Goal: Transaction & Acquisition: Purchase product/service

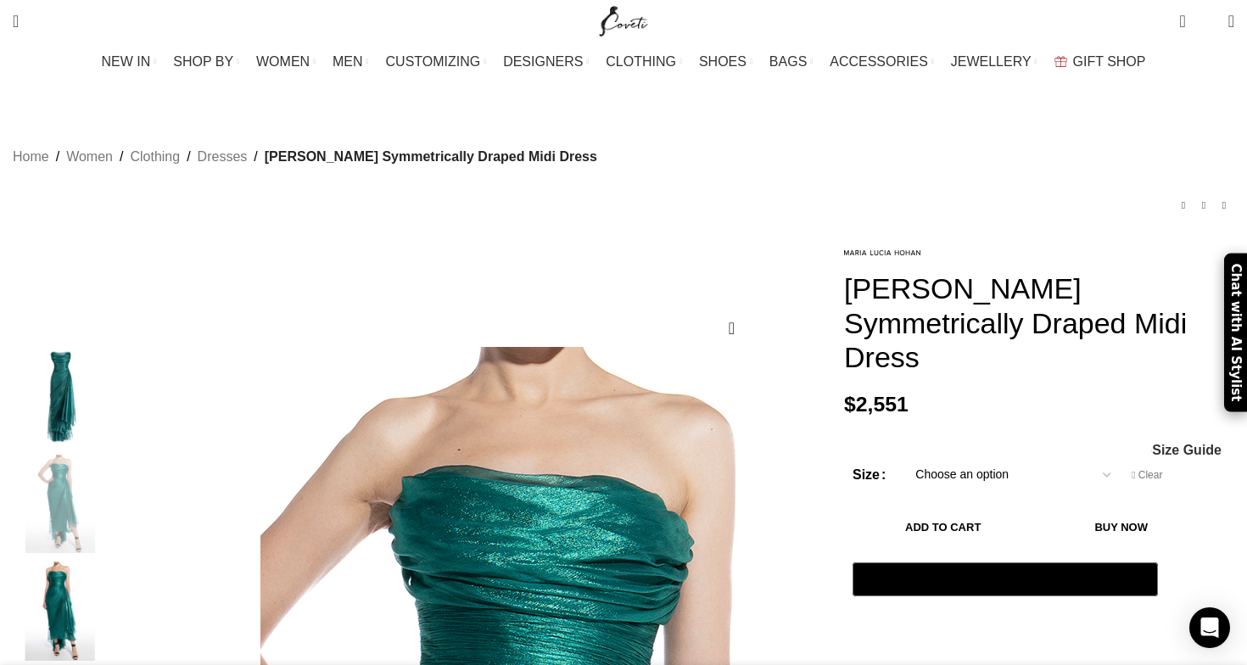
select select "4-[GEOGRAPHIC_DATA]"
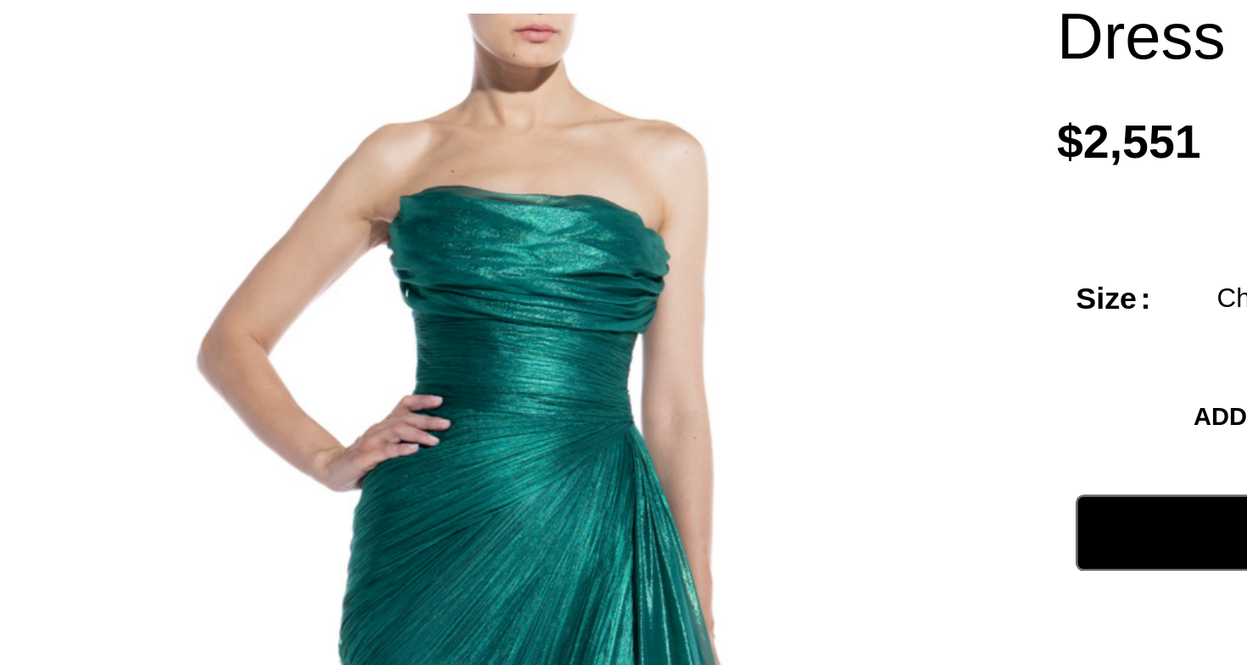
scroll to position [0, 2678]
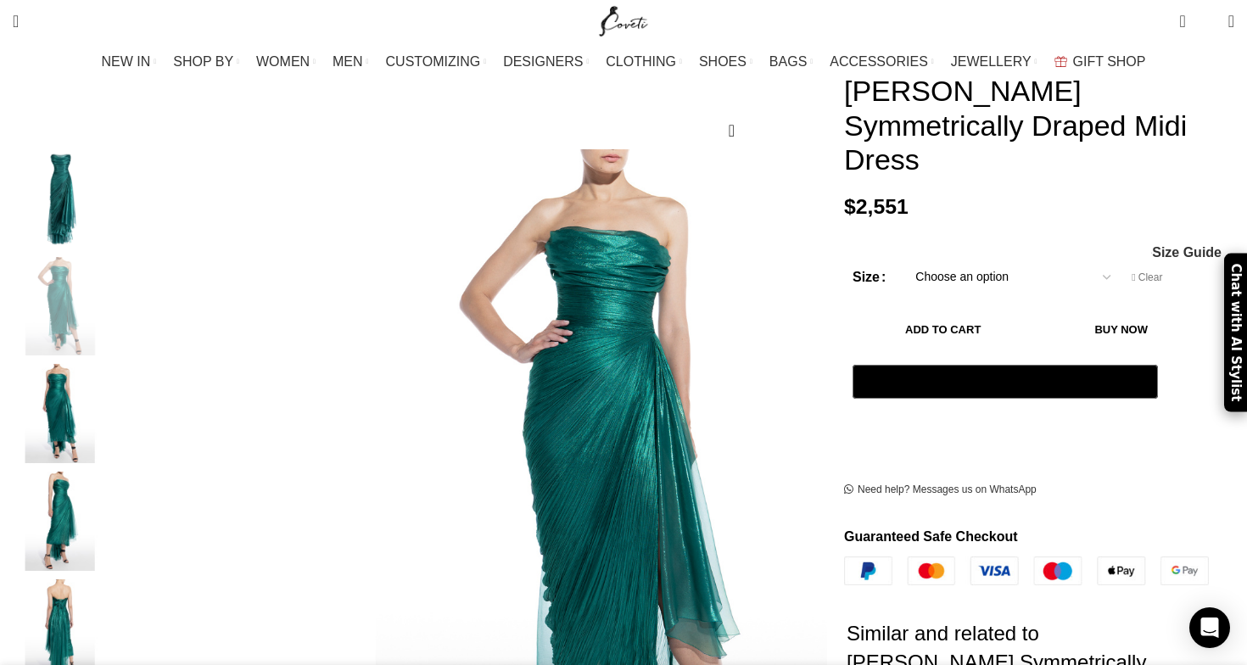
click at [112, 579] on img "5 / 5" at bounding box center [60, 628] width 104 height 99
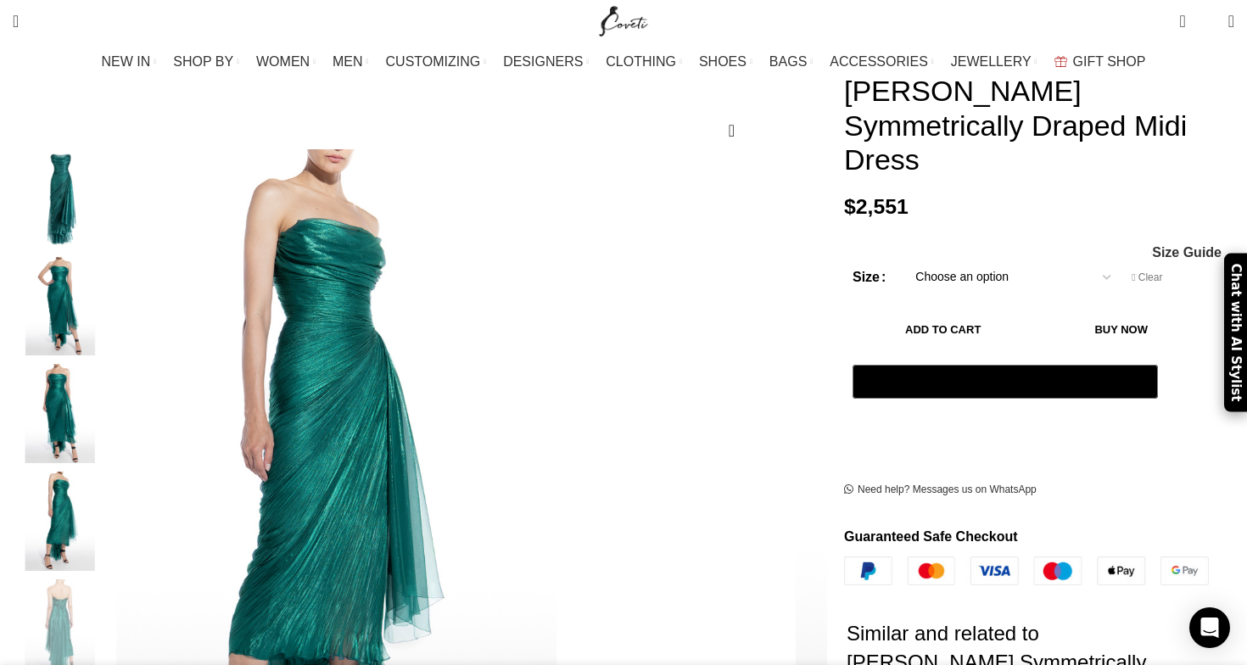
click at [112, 172] on img "1 / 5" at bounding box center [60, 198] width 104 height 99
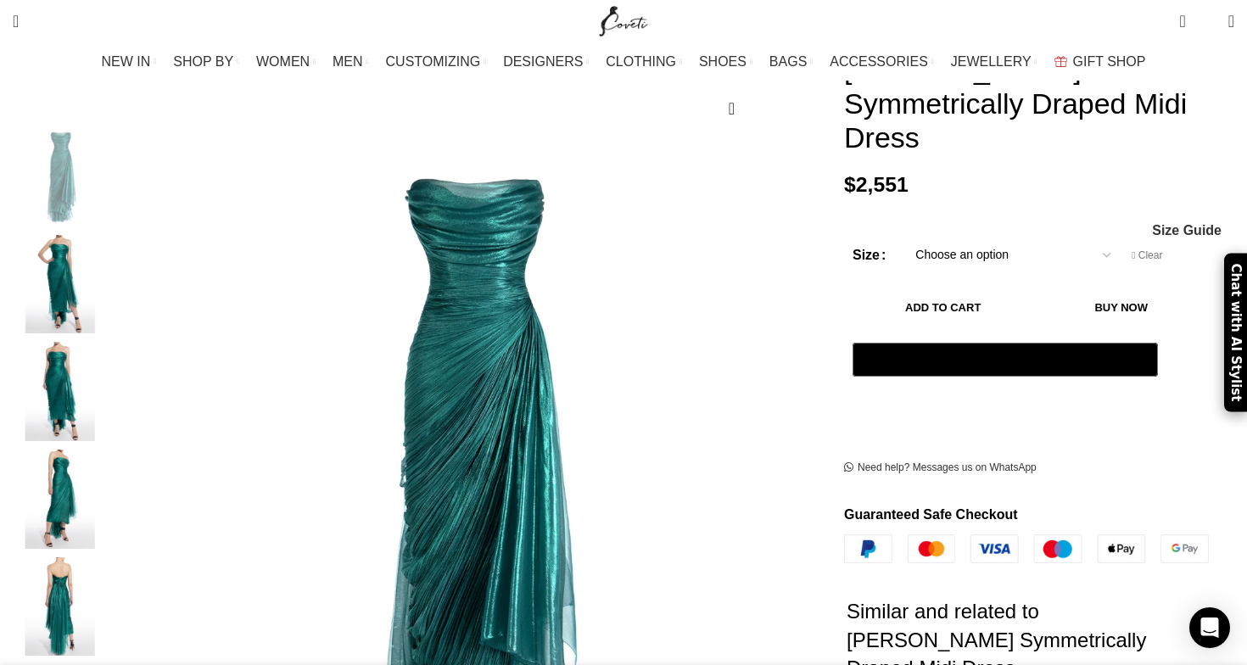
scroll to position [0, 178]
click at [112, 251] on img "2 / 5" at bounding box center [60, 284] width 104 height 99
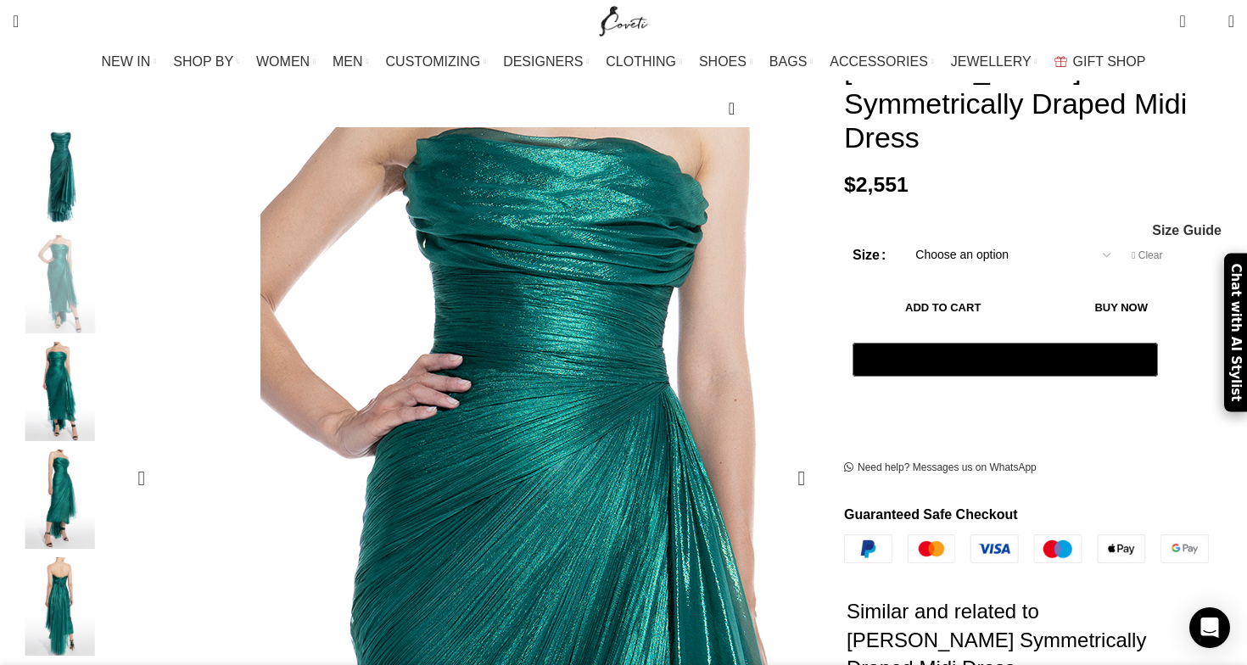
scroll to position [0, 357]
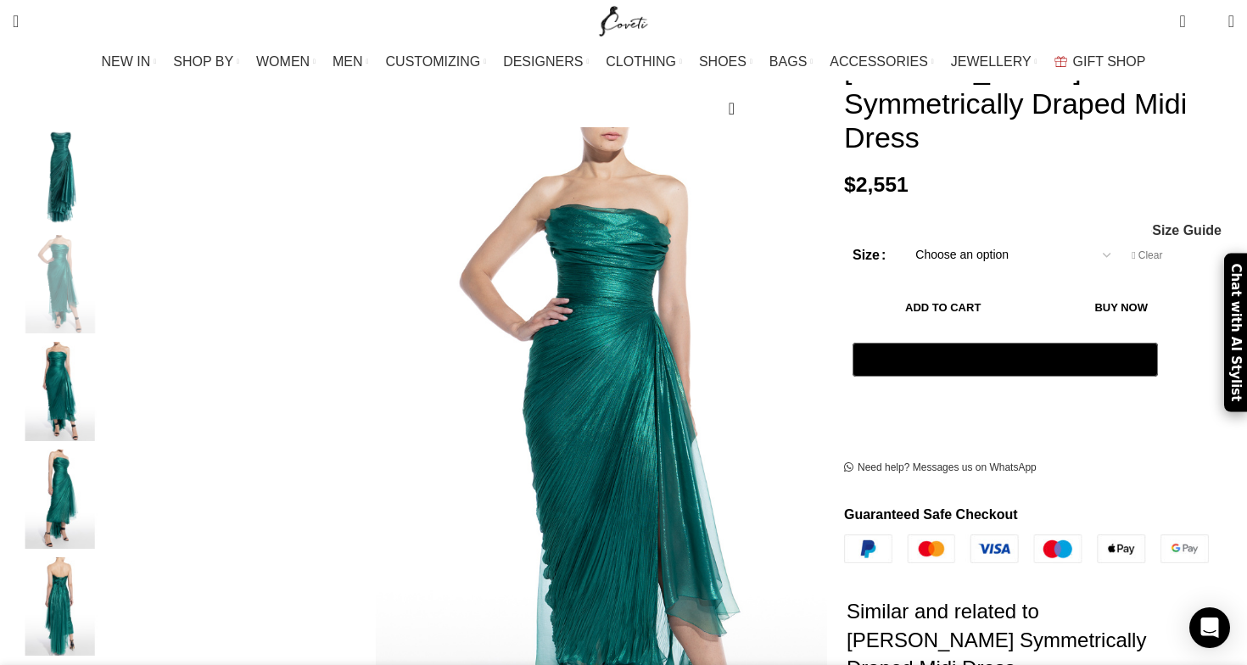
click at [112, 478] on img "4 / 5" at bounding box center [60, 499] width 104 height 99
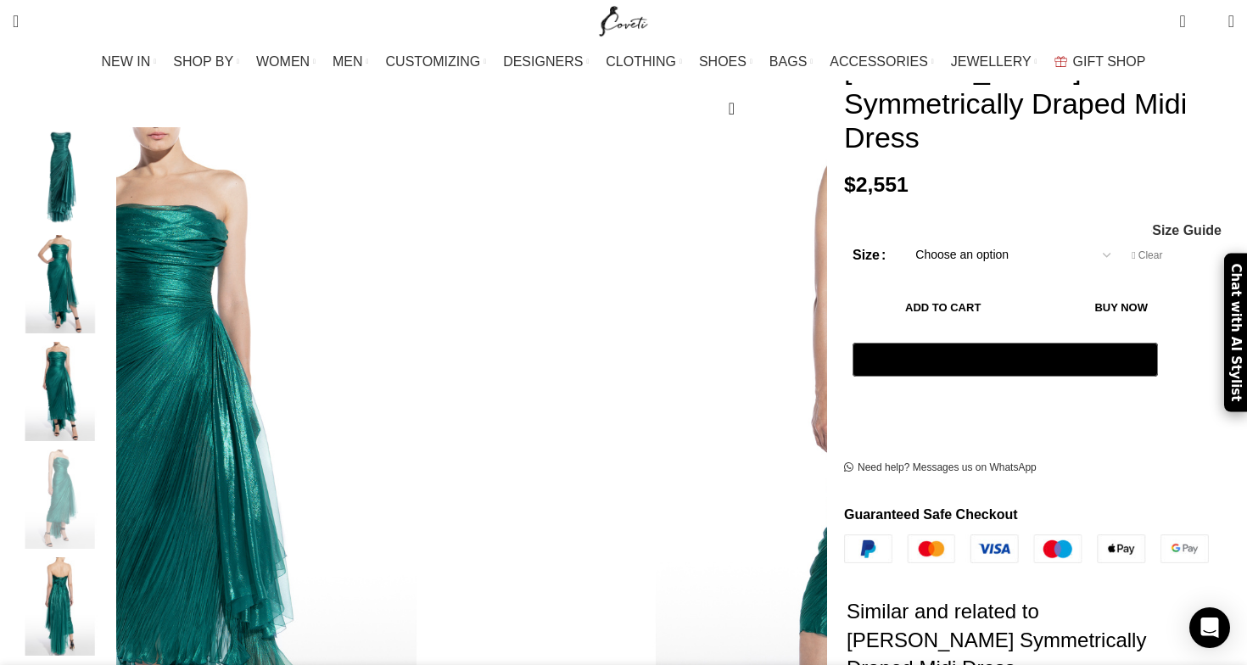
click at [112, 592] on img "5 / 5" at bounding box center [60, 606] width 104 height 99
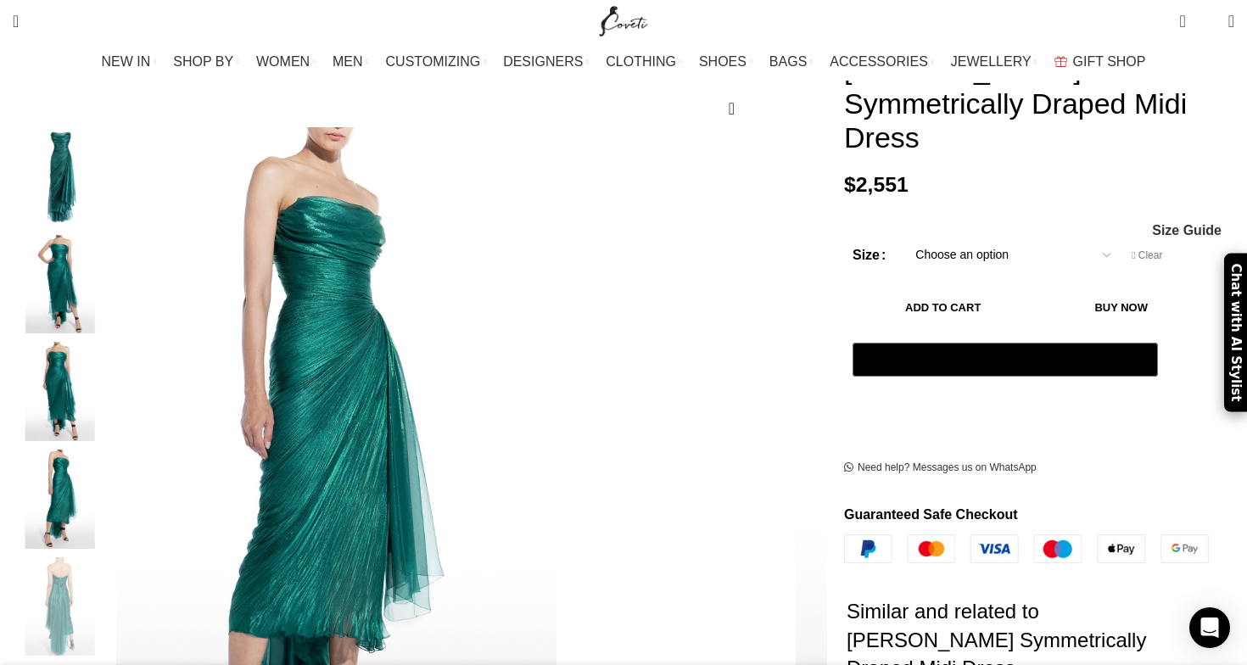
click at [112, 235] on img "2 / 5" at bounding box center [60, 284] width 104 height 99
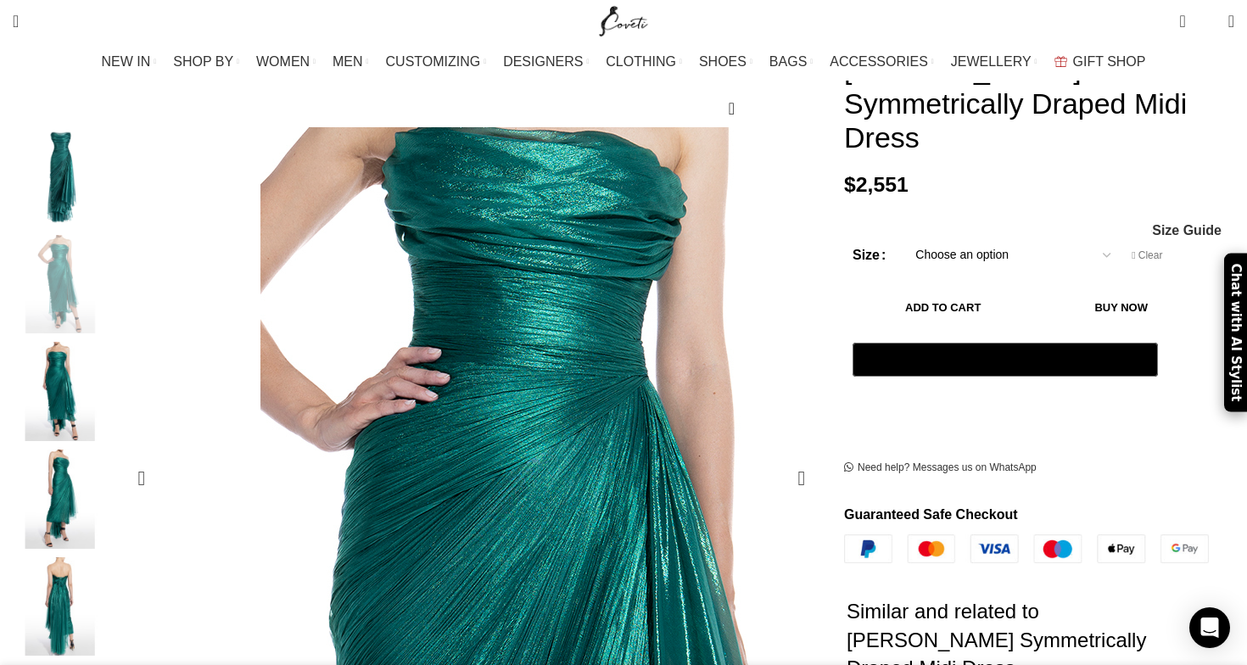
scroll to position [0, 714]
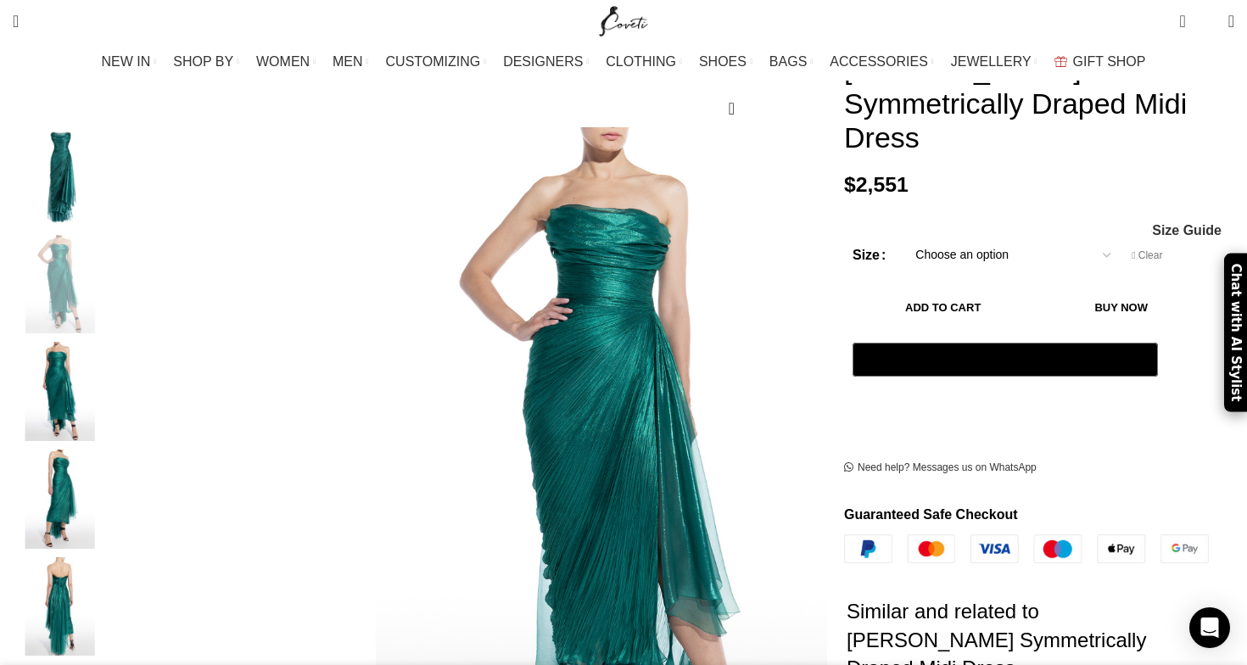
click at [112, 450] on img "4 / 5" at bounding box center [60, 499] width 104 height 99
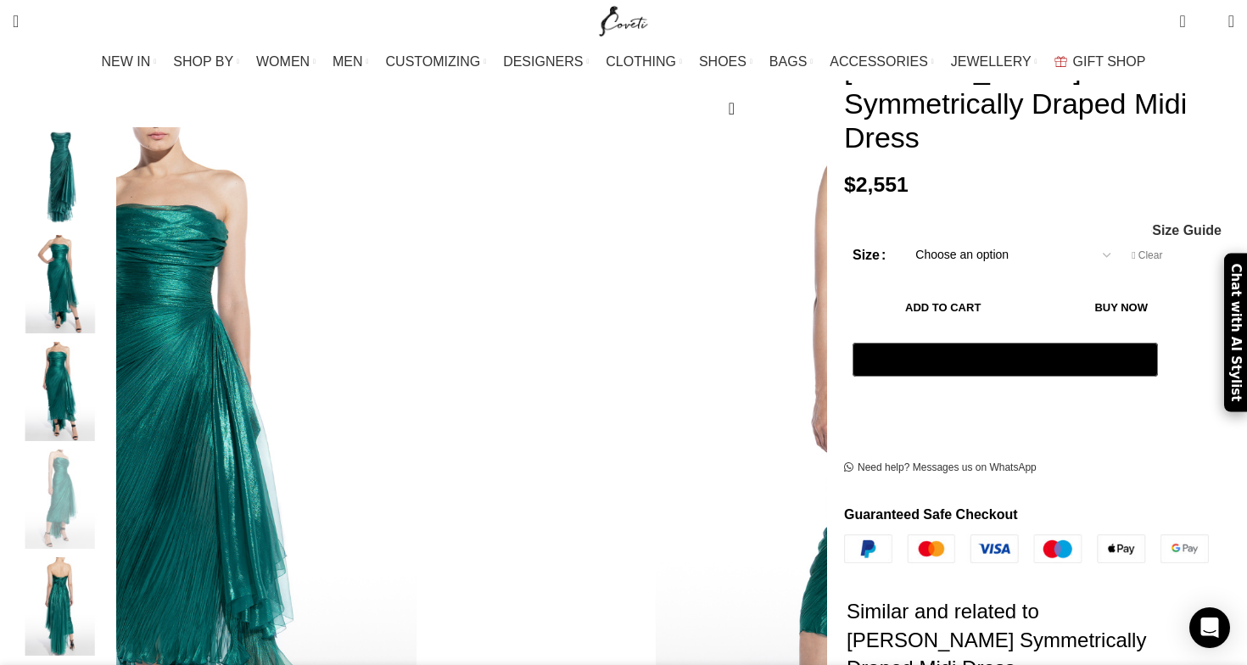
click at [112, 347] on img "3 / 5" at bounding box center [60, 391] width 104 height 99
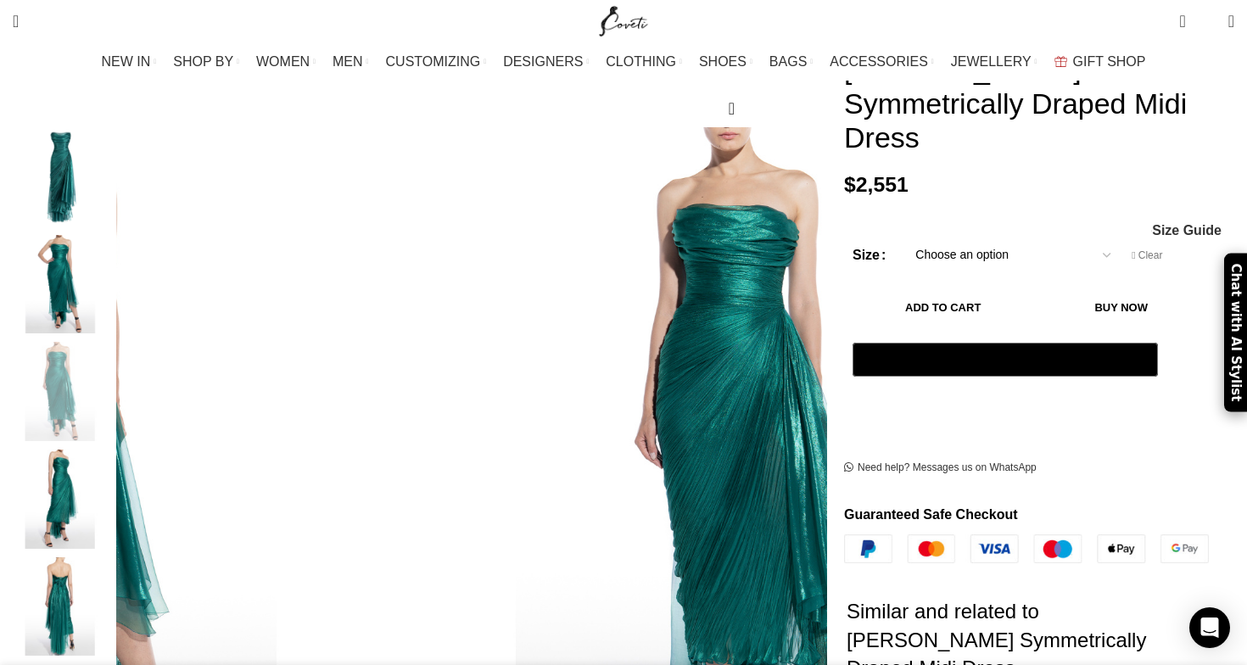
scroll to position [0, 892]
click at [112, 253] on img "2 / 5" at bounding box center [60, 284] width 104 height 99
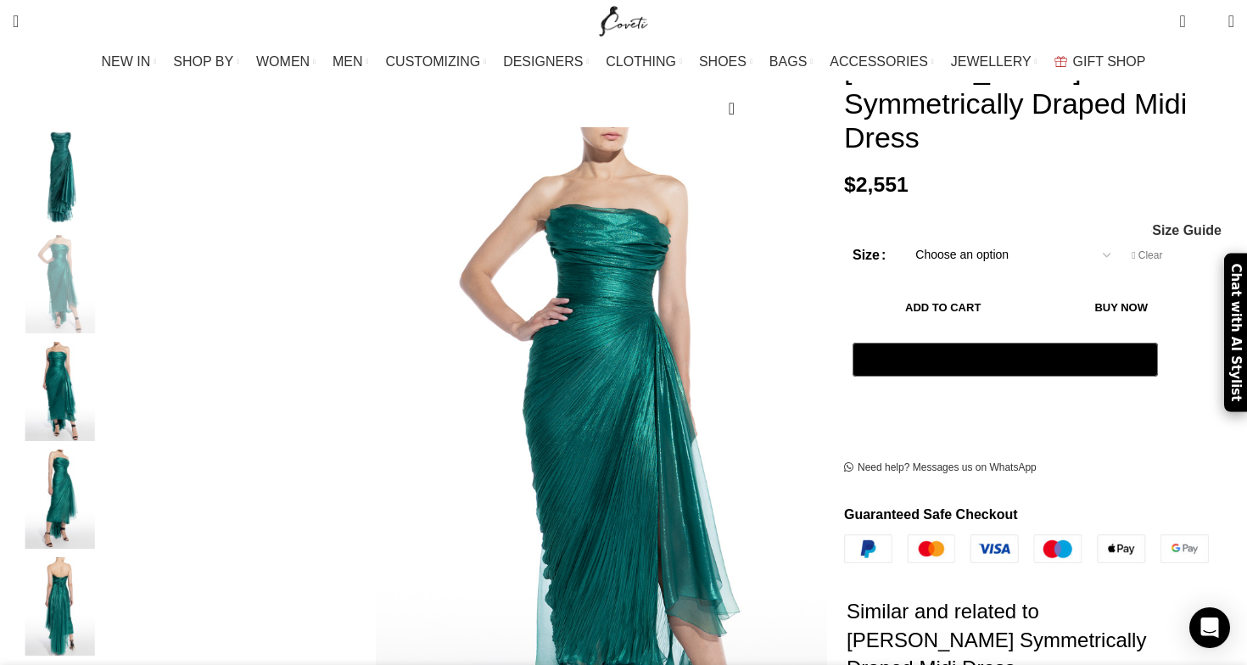
scroll to position [0, 1072]
